Goal: Find specific page/section: Find specific page/section

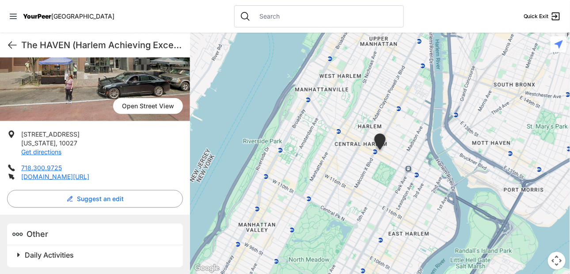
scroll to position [120, 0]
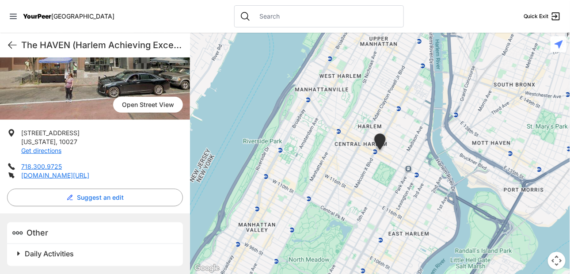
click at [39, 250] on span "Daily Activities" at bounding box center [49, 253] width 49 height 9
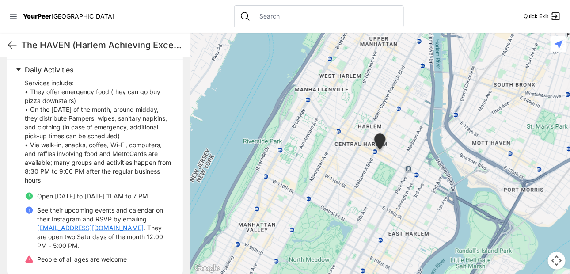
scroll to position [83, 0]
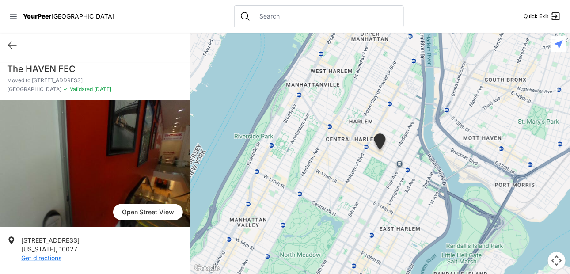
click at [140, 215] on span "Open Street View" at bounding box center [148, 212] width 70 height 16
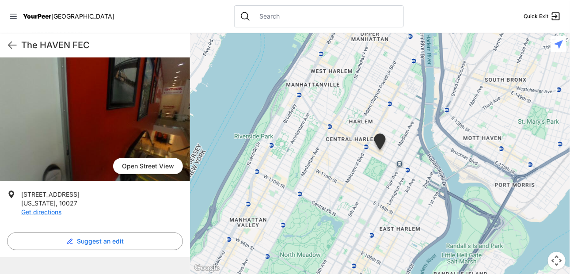
scroll to position [46, 0]
